Goal: Information Seeking & Learning: Learn about a topic

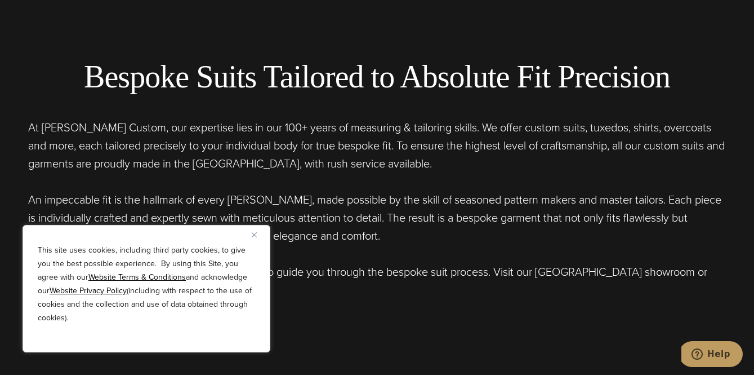
scroll to position [383, 0]
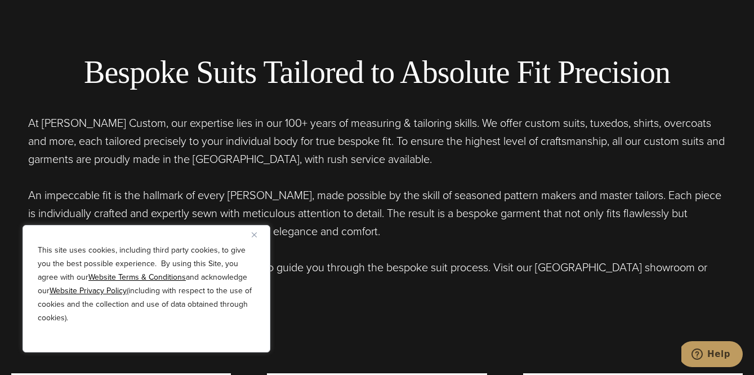
click at [259, 238] on button "Close" at bounding box center [259, 235] width 14 height 14
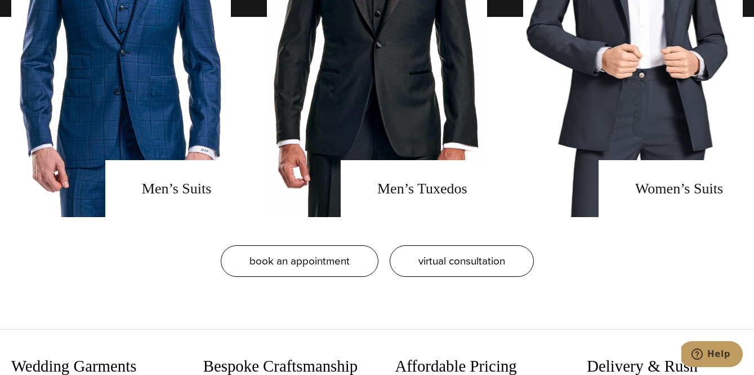
scroll to position [946, 0]
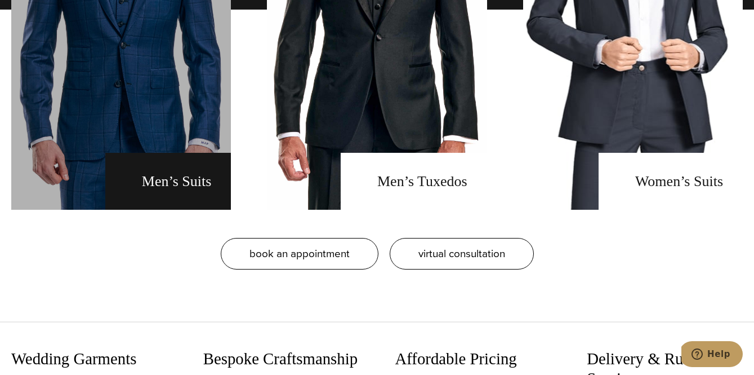
click at [203, 185] on link "men's suits" at bounding box center [121, 10] width 220 height 400
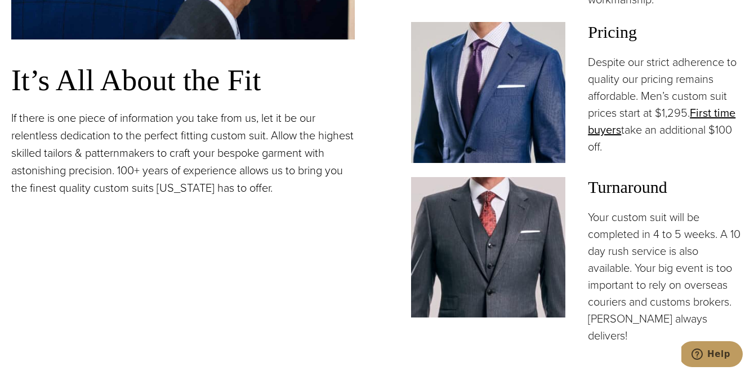
scroll to position [901, 0]
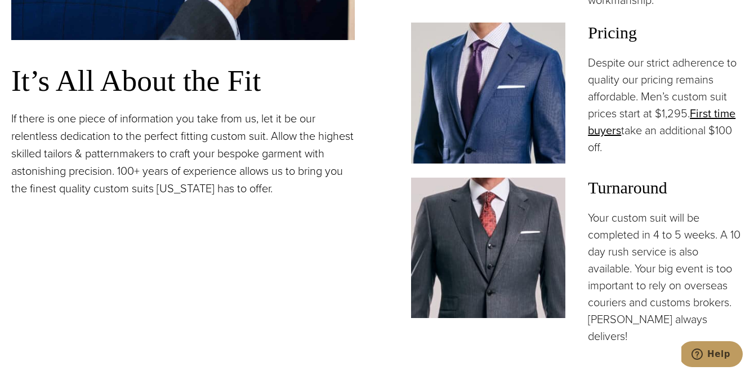
click at [479, 120] on img at bounding box center [488, 93] width 155 height 141
click at [592, 27] on h3 "Pricing" at bounding box center [665, 33] width 155 height 20
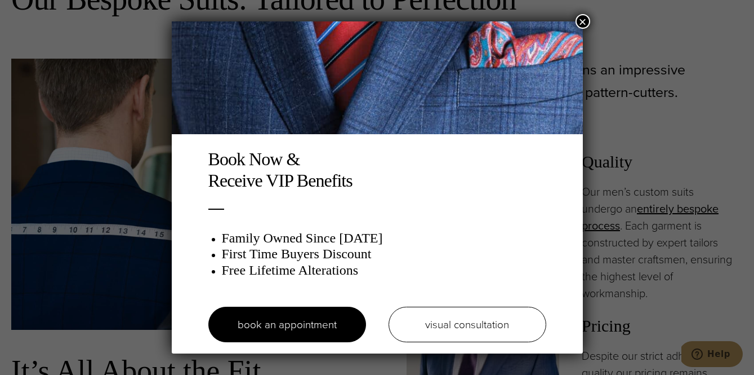
scroll to position [0, 0]
